Goal: Find specific page/section: Find specific page/section

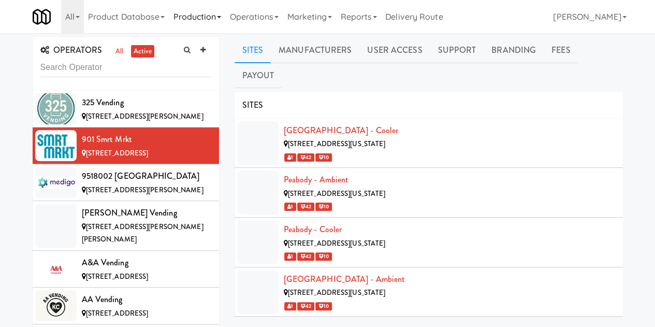
click at [191, 18] on link "Production" at bounding box center [197, 16] width 56 height 33
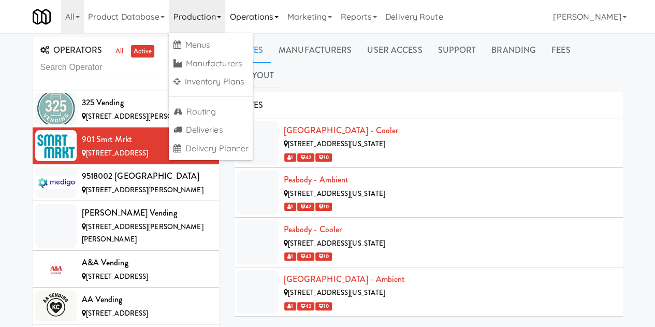
click at [261, 16] on link "Operations" at bounding box center [253, 16] width 57 height 33
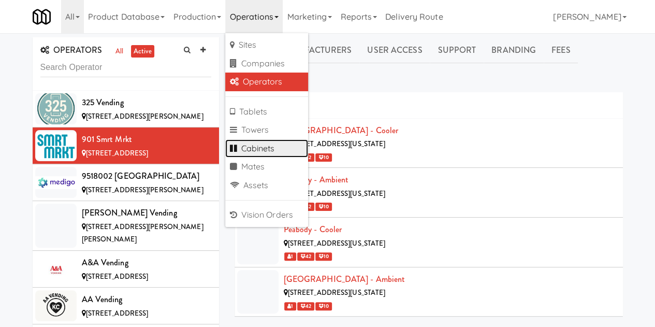
click at [267, 150] on link "Cabinets" at bounding box center [266, 148] width 83 height 19
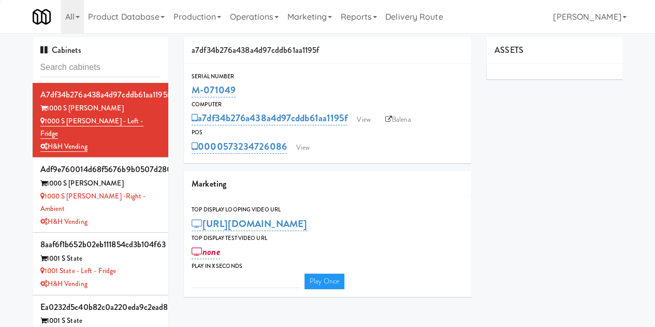
type input "3"
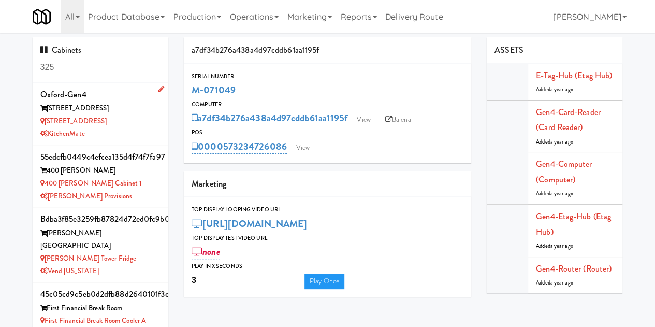
type input "325"
click at [122, 102] on div "[STREET_ADDRESS]" at bounding box center [100, 108] width 121 height 13
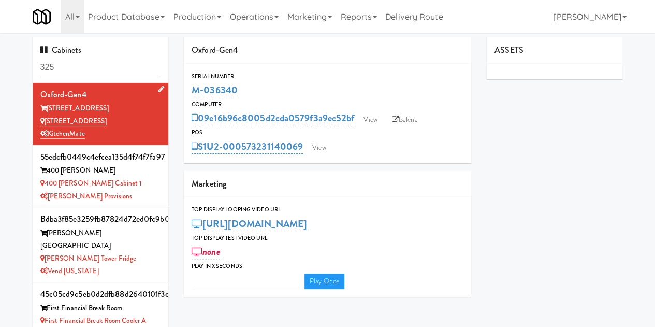
type input "3"
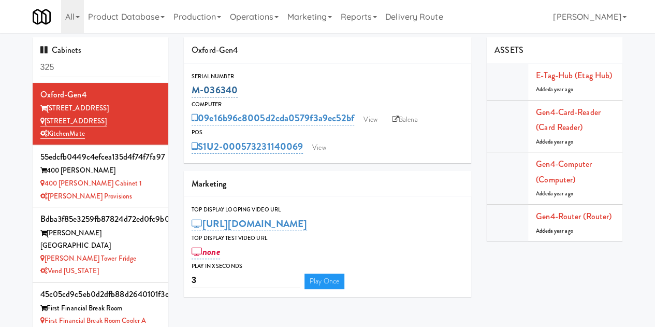
drag, startPoint x: 258, startPoint y: 89, endPoint x: 194, endPoint y: 90, distance: 64.2
click at [194, 90] on div "M-036340" at bounding box center [328, 90] width 272 height 18
copy link "M-036340"
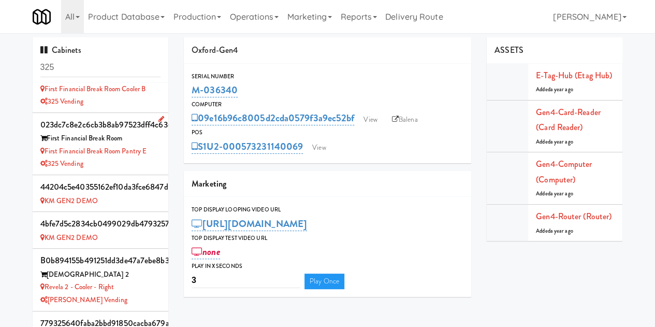
scroll to position [311, 0]
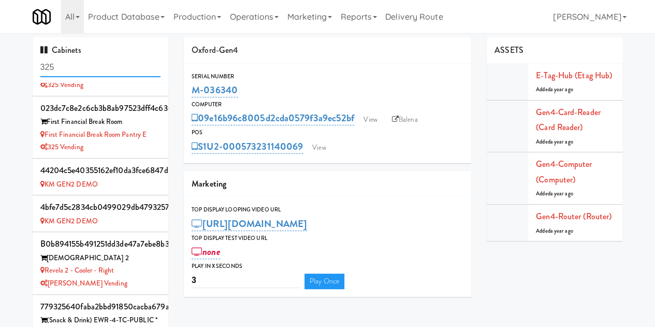
drag, startPoint x: 70, startPoint y: 65, endPoint x: 45, endPoint y: 69, distance: 26.2
click at [45, 69] on input "325" at bounding box center [100, 67] width 121 height 19
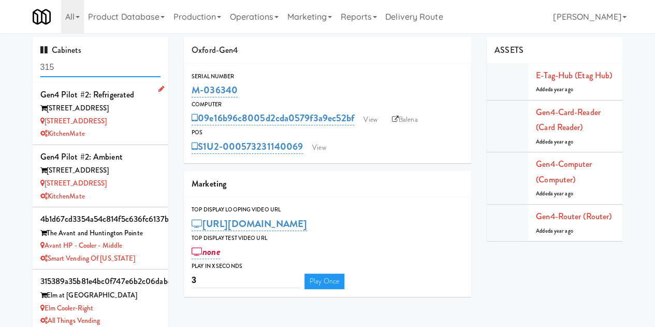
type input "315"
click at [128, 113] on div "[STREET_ADDRESS]" at bounding box center [100, 108] width 121 height 13
click at [134, 115] on div "[STREET_ADDRESS]" at bounding box center [100, 121] width 121 height 13
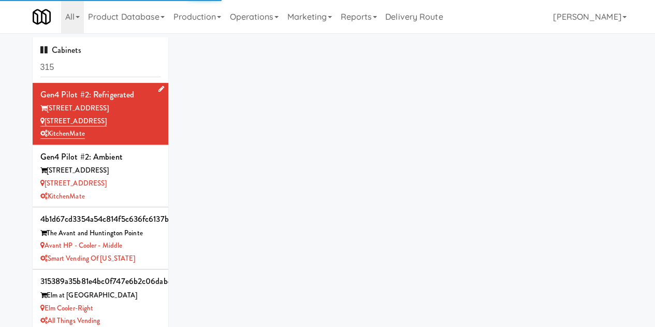
click at [125, 115] on div "[STREET_ADDRESS]" at bounding box center [100, 121] width 121 height 13
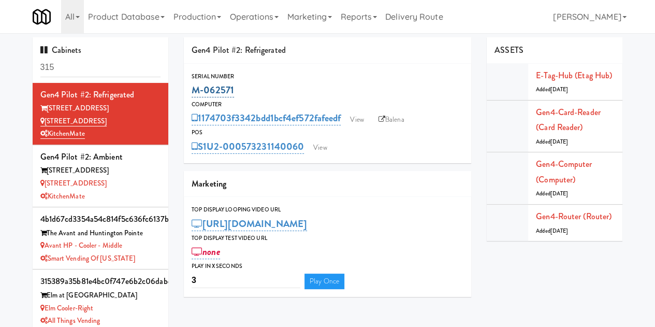
drag, startPoint x: 215, startPoint y: 91, endPoint x: 192, endPoint y: 92, distance: 23.3
click at [192, 92] on div "M-062571" at bounding box center [328, 90] width 272 height 18
copy link "M-062571"
click at [127, 178] on div "[STREET_ADDRESS]" at bounding box center [100, 183] width 121 height 13
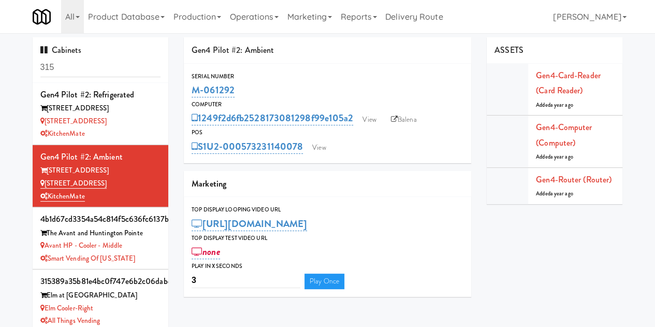
drag, startPoint x: 239, startPoint y: 91, endPoint x: 197, endPoint y: 80, distance: 43.7
click at [194, 93] on div "M-061292" at bounding box center [328, 90] width 272 height 18
copy link "M-061292"
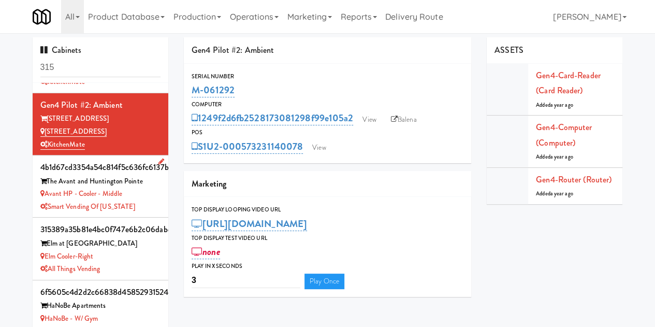
click at [149, 202] on div "Smart Vending of [US_STATE]" at bounding box center [100, 206] width 121 height 13
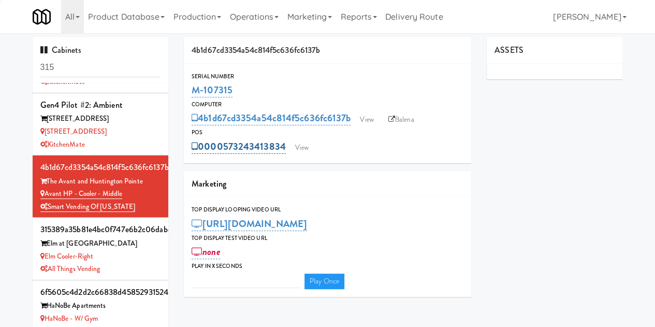
type input "3"
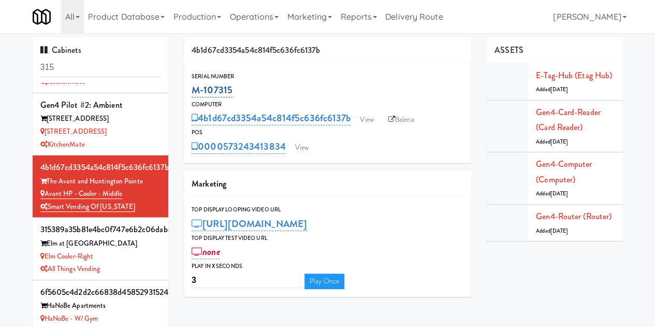
drag, startPoint x: 242, startPoint y: 90, endPoint x: 203, endPoint y: 91, distance: 38.8
click at [178, 88] on div "4b1d67cd3354a54c814f5c636fc6137b Serial Number M-107315 Computer 4b1d67cd3354a5…" at bounding box center [327, 170] width 303 height 267
copy link "M-107315"
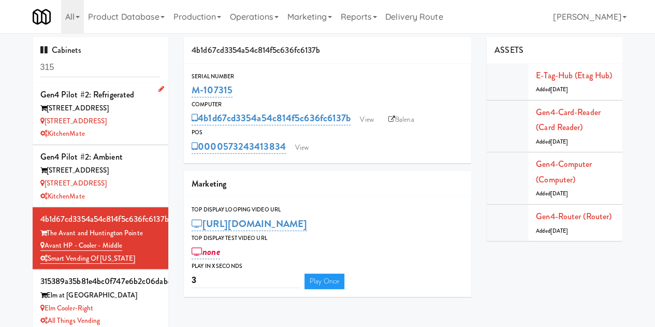
click at [135, 118] on div "[STREET_ADDRESS]" at bounding box center [100, 121] width 121 height 13
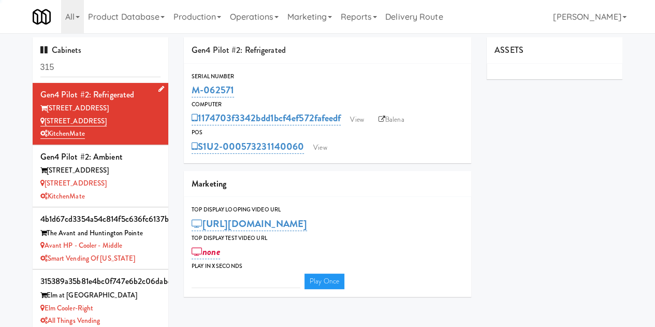
type input "3"
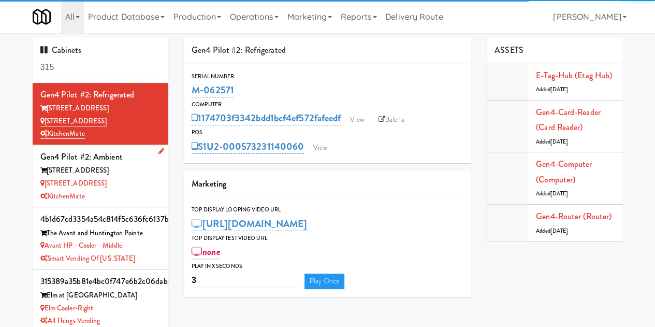
click at [127, 170] on div "[STREET_ADDRESS]" at bounding box center [100, 170] width 121 height 13
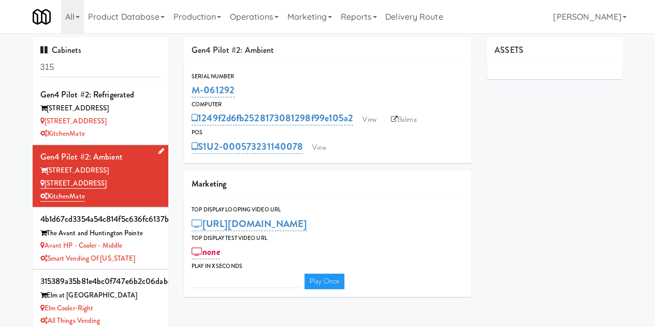
type input "3"
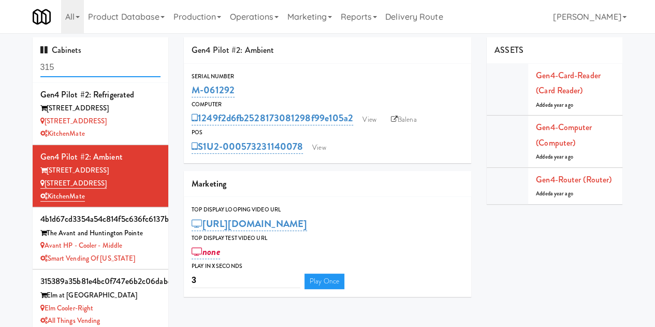
drag, startPoint x: 87, startPoint y: 68, endPoint x: 3, endPoint y: 65, distance: 83.9
click at [3, 65] on div "Cabinets 315 Gen4 Pilot #2: Refrigerated [STREET_ADDRESS] - Fridge KitchenMate …" at bounding box center [327, 219] width 655 height 364
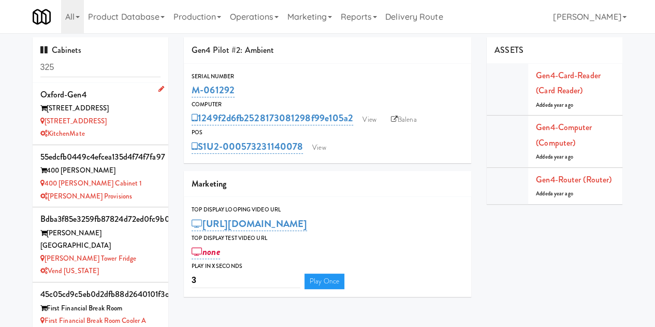
click at [147, 112] on div "[STREET_ADDRESS]" at bounding box center [100, 108] width 121 height 13
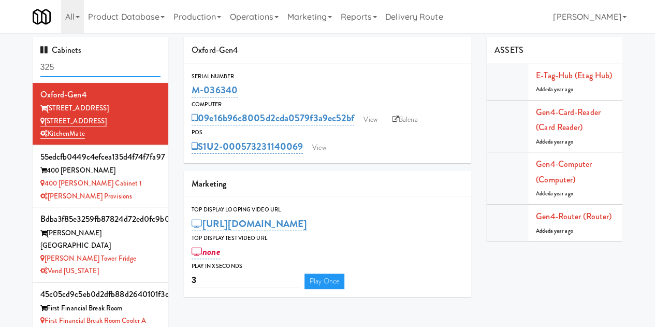
drag, startPoint x: 36, startPoint y: 73, endPoint x: 0, endPoint y: 73, distance: 35.7
click at [0, 73] on div "Cabinets 325 Oxford-Gen4 325 Front St - Lobby [STREET_ADDRESS] - Lobby KitchenM…" at bounding box center [327, 219] width 655 height 364
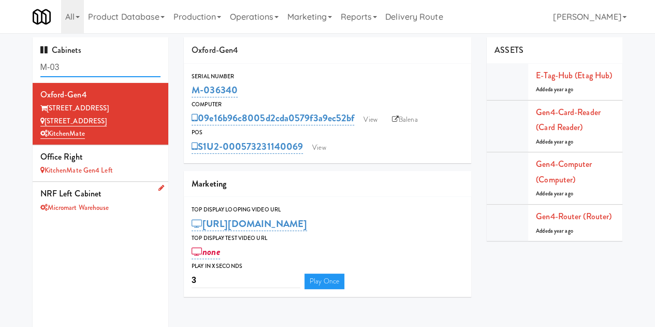
type input "M-03"
click at [113, 194] on div "NRF Left Cabinet" at bounding box center [100, 194] width 121 height 16
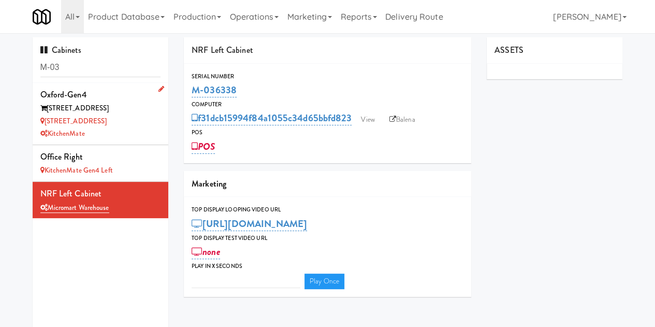
click at [124, 101] on div "Oxford-Gen4" at bounding box center [100, 95] width 121 height 16
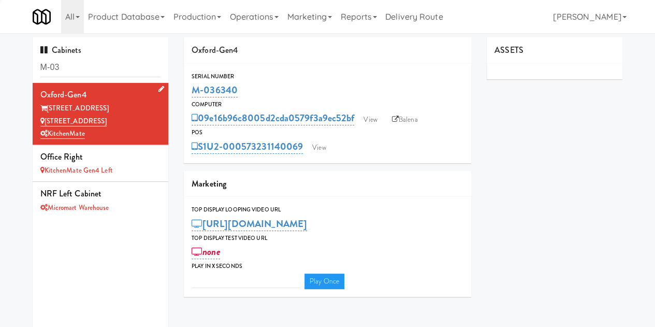
type input "3"
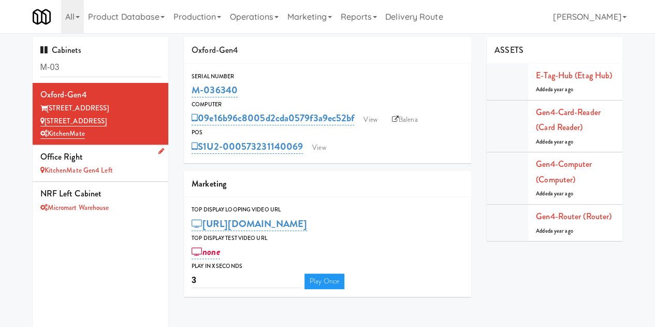
click at [135, 165] on div "KitchenMate Gen4 Left" at bounding box center [100, 170] width 121 height 13
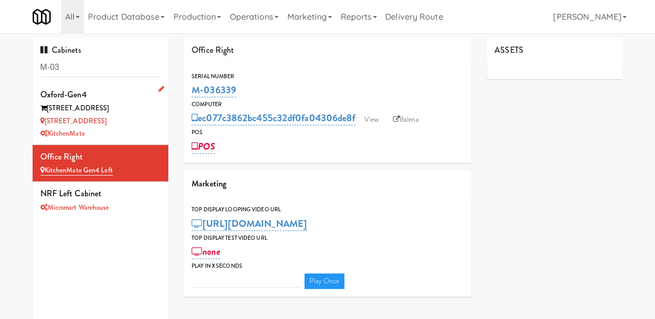
click at [130, 110] on div "[STREET_ADDRESS]" at bounding box center [100, 108] width 121 height 13
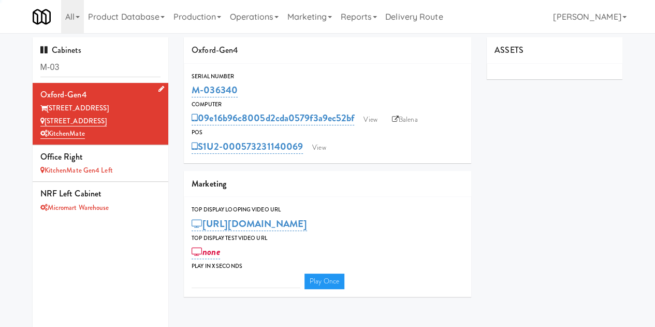
type input "3"
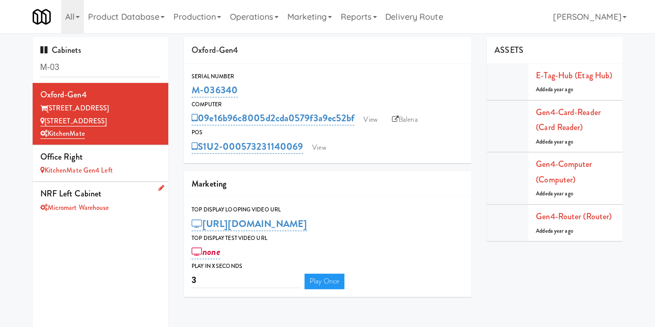
click at [146, 201] on div "Micromart Warehouse" at bounding box center [100, 207] width 121 height 13
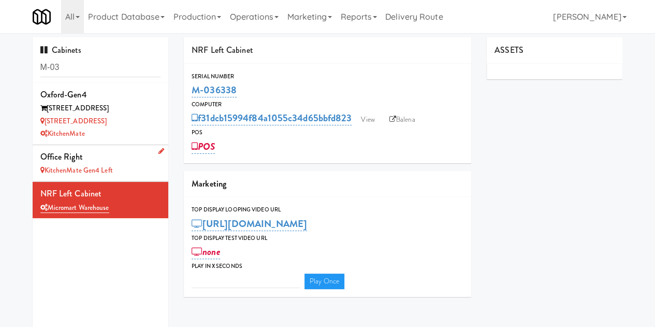
click at [123, 158] on div "Office Right" at bounding box center [100, 157] width 121 height 16
